Goal: Information Seeking & Learning: Learn about a topic

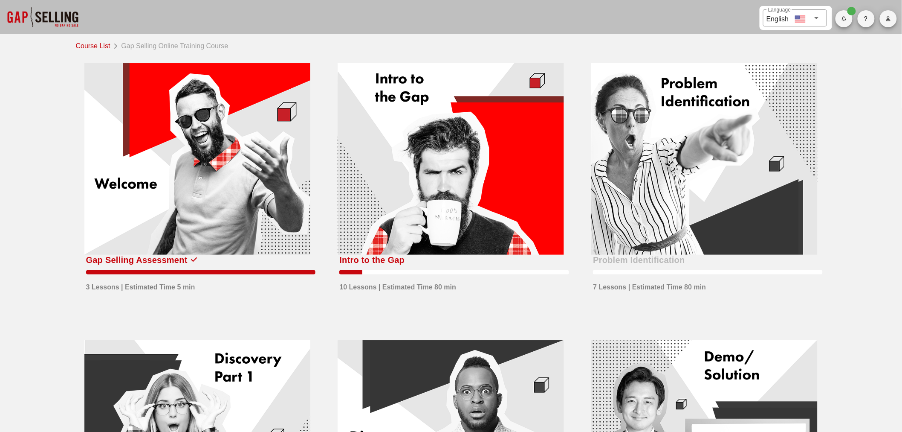
click at [889, 20] on icon "button" at bounding box center [889, 18] width 6 height 5
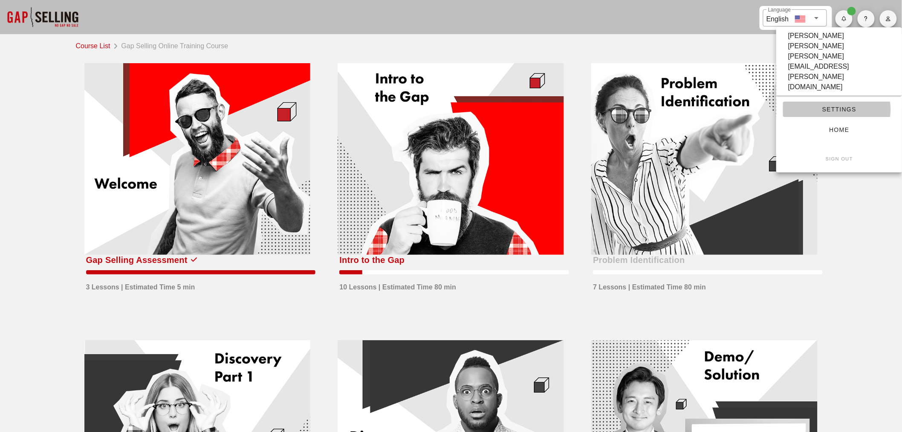
click at [835, 106] on span "Settings" at bounding box center [839, 109] width 99 height 7
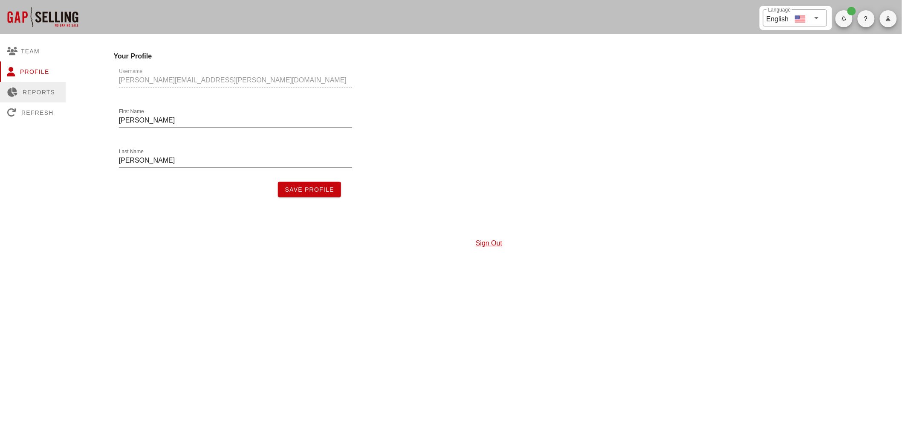
click at [32, 90] on div "Reports" at bounding box center [33, 92] width 66 height 20
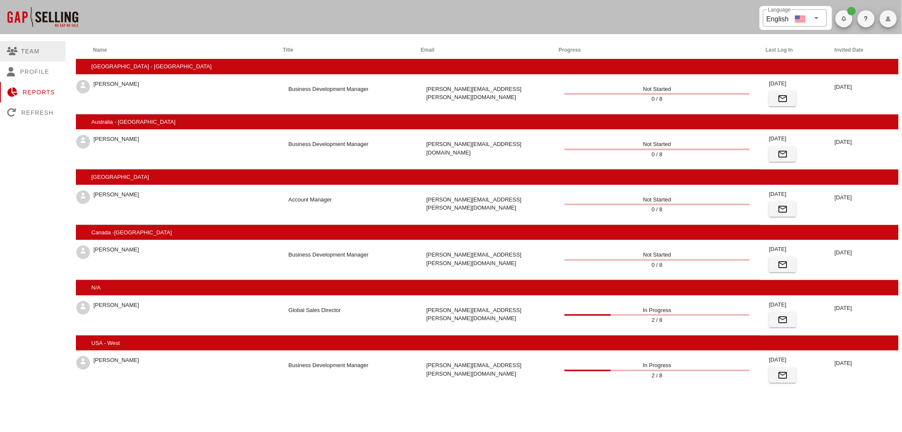
click at [30, 49] on div "Team" at bounding box center [33, 51] width 66 height 20
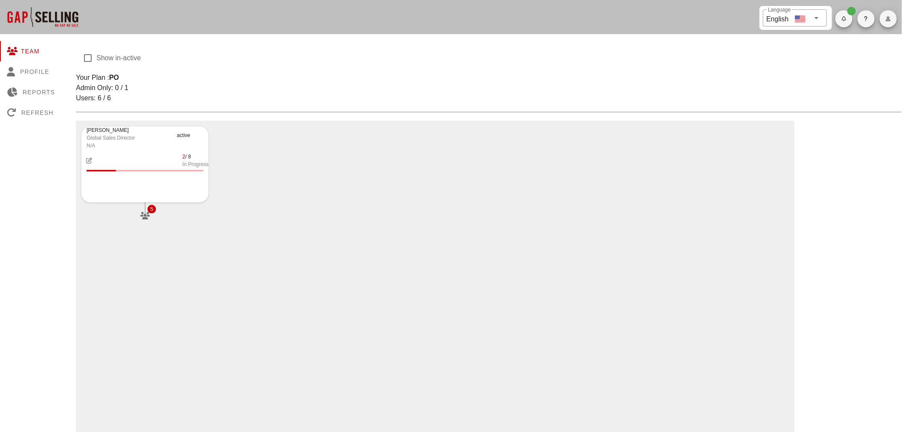
click at [885, 19] on span "button" at bounding box center [888, 18] width 17 height 5
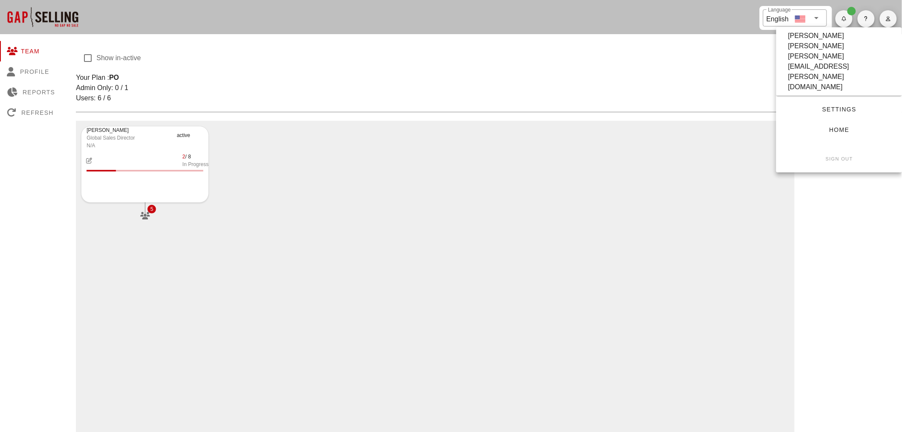
click at [55, 18] on div at bounding box center [42, 17] width 85 height 34
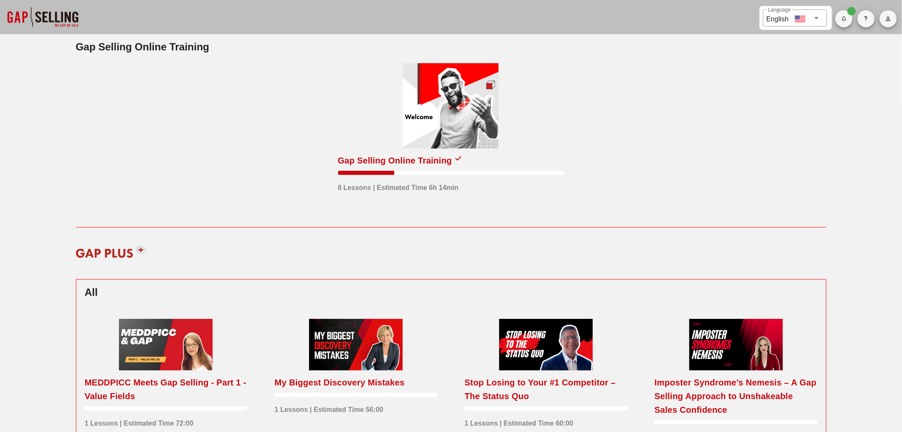
click at [434, 142] on div at bounding box center [451, 105] width 96 height 85
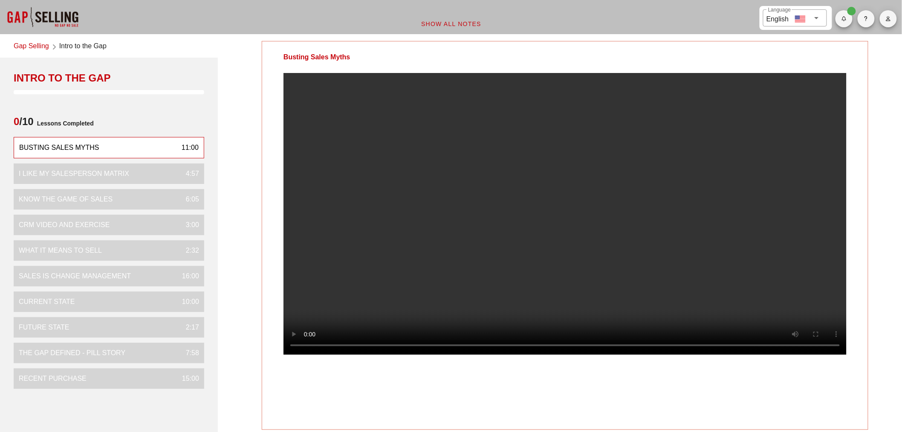
click at [508, 249] on video at bounding box center [565, 213] width 563 height 281
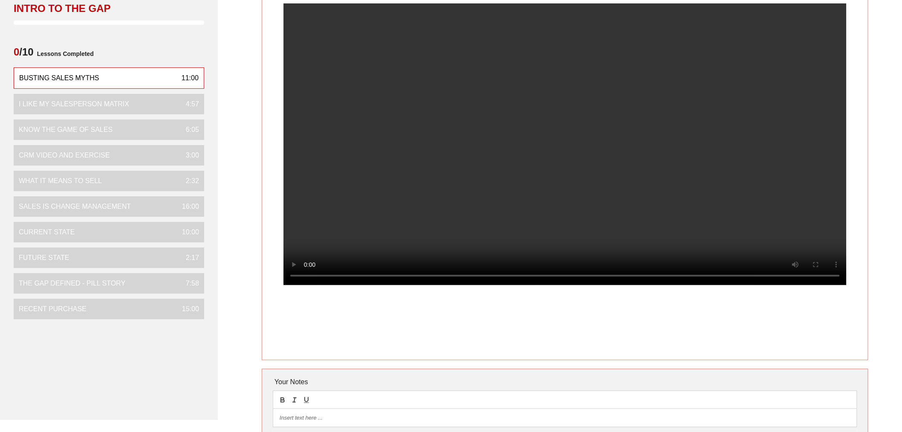
scroll to position [47, 0]
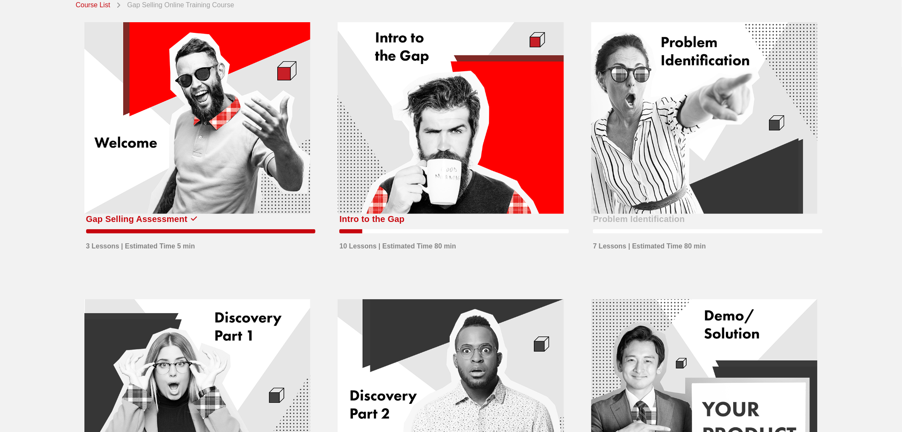
scroll to position [11, 0]
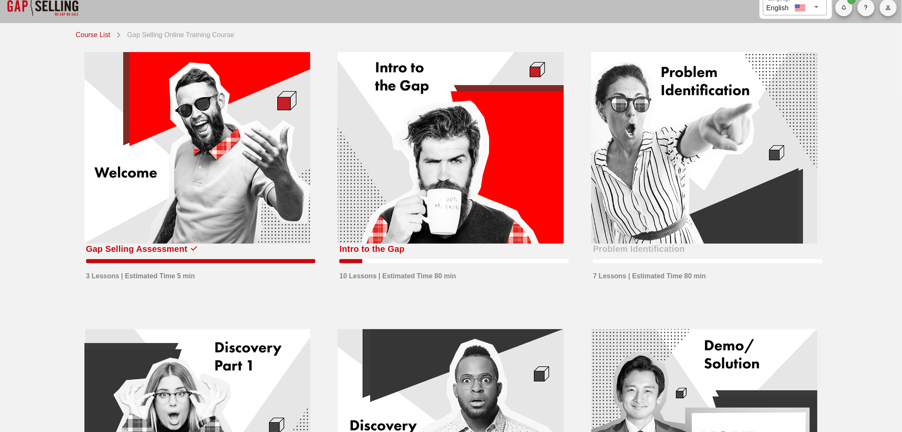
click at [467, 195] on div at bounding box center [451, 147] width 226 height 191
